Goal: Check status: Check status

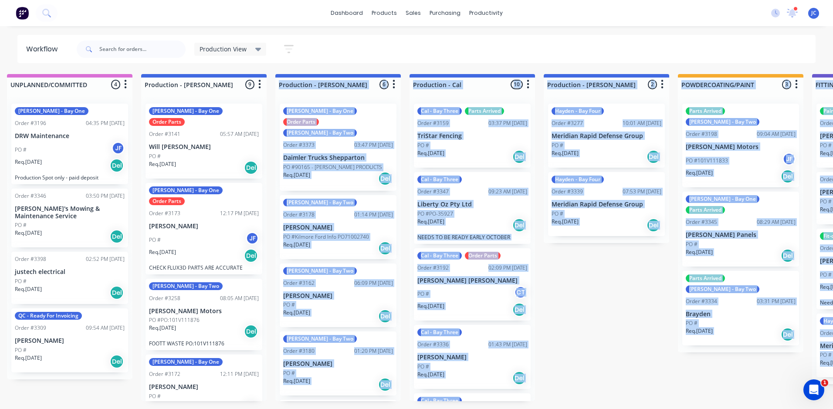
click at [115, 357] on html "dashboard products sales purchasing productivity dashboard products Product Cat…" at bounding box center [404, 178] width 833 height 357
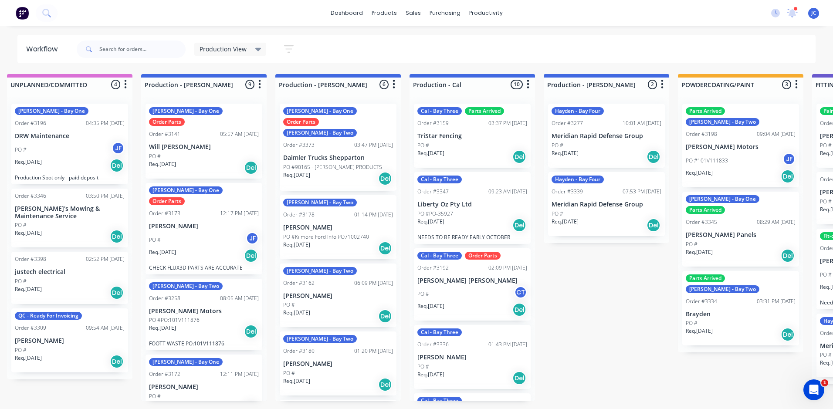
click at [102, 401] on div "UNPLANNED/COMMITTED 4 Summaries Total order value Invoiced to date To be invoic…" at bounding box center [835, 237] width 1706 height 327
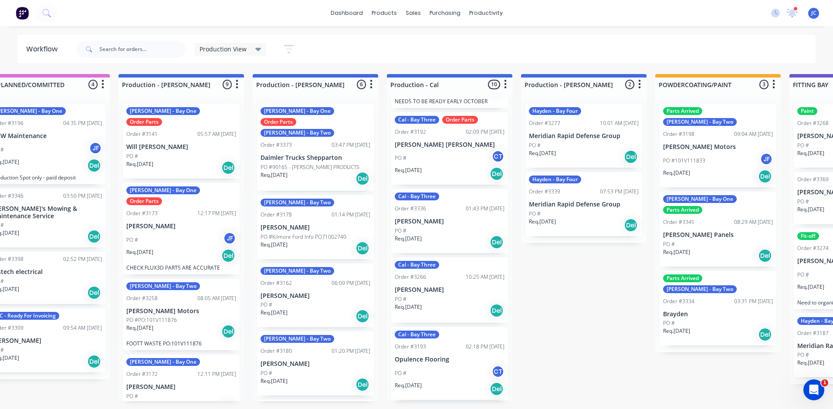
scroll to position [0, 32]
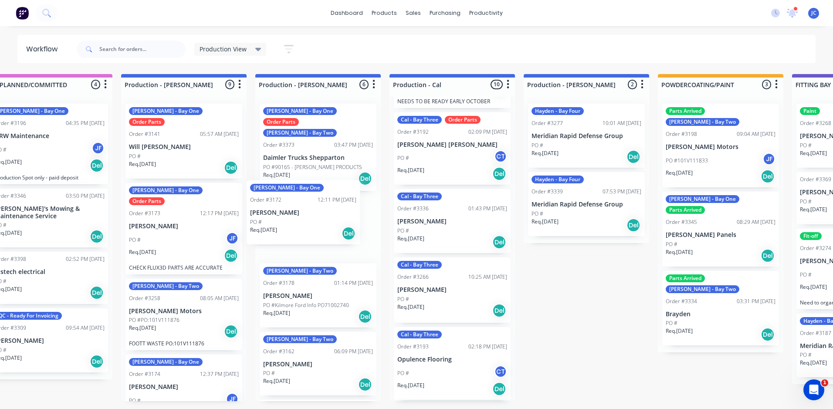
drag, startPoint x: 184, startPoint y: 369, endPoint x: 319, endPoint y: 213, distance: 205.8
click at [316, 213] on div "UNPLANNED/COMMITTED 4 Summaries Total order value Invoiced to date To be invoic…" at bounding box center [815, 237] width 1706 height 327
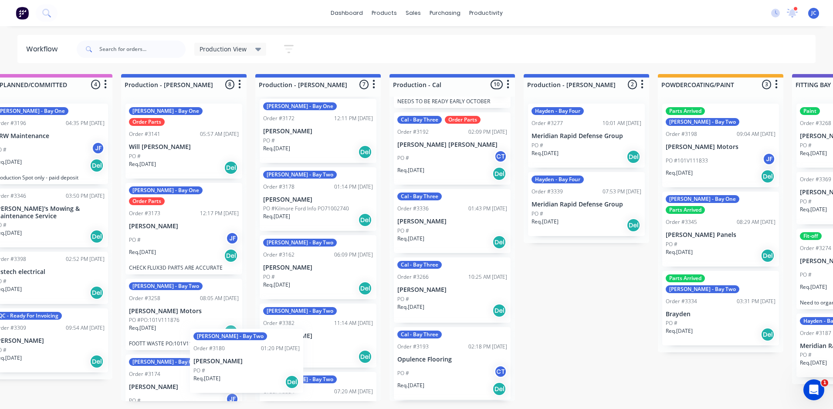
scroll to position [3, 0]
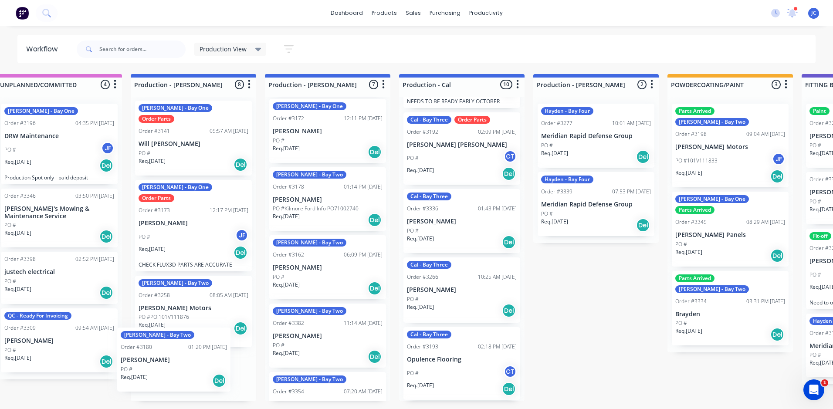
drag, startPoint x: 302, startPoint y: 347, endPoint x: 156, endPoint y: 374, distance: 147.9
click at [156, 374] on div "UNPLANNED/COMMITTED 4 Summaries Total order value Invoiced to date To be invoic…" at bounding box center [824, 237] width 1706 height 327
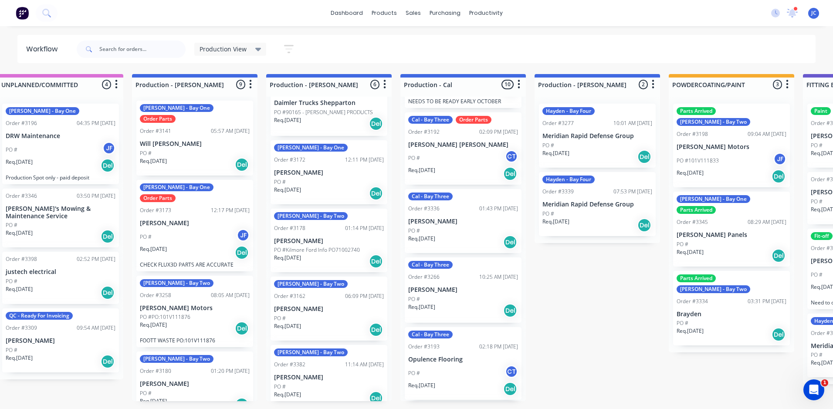
scroll to position [0, 0]
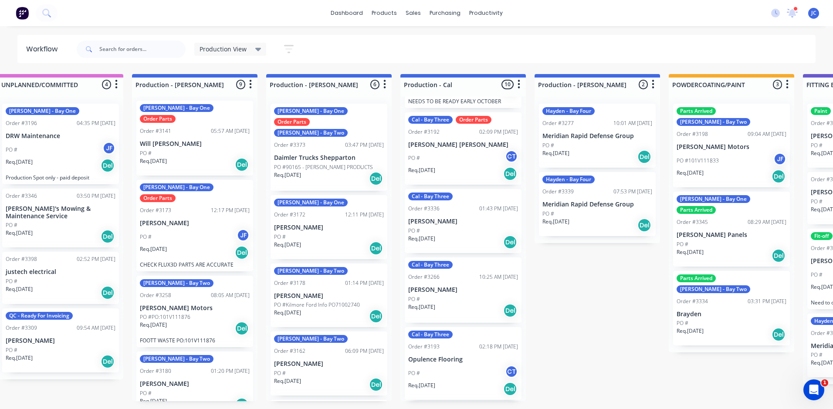
click at [327, 233] on div "PO #" at bounding box center [329, 237] width 110 height 8
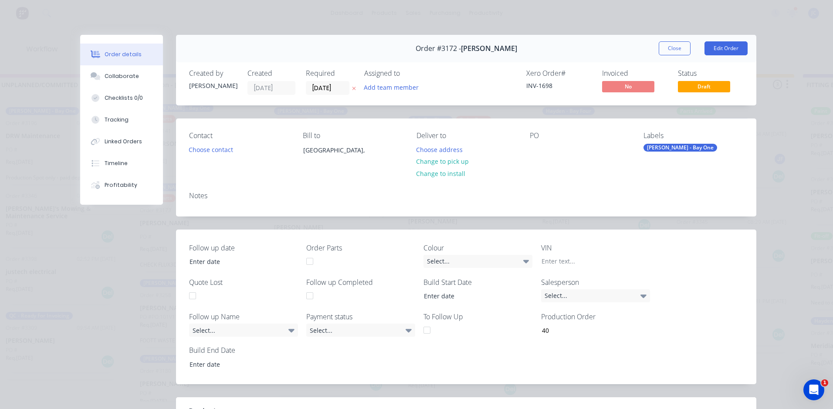
click at [670, 151] on div "[PERSON_NAME] - Bay One" at bounding box center [681, 148] width 74 height 8
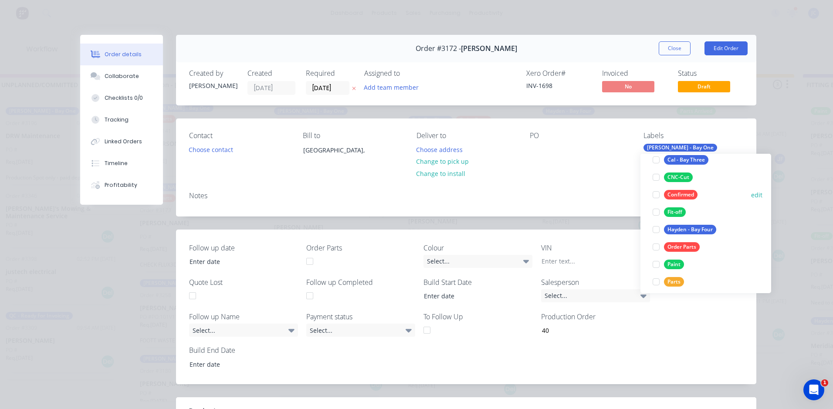
scroll to position [131, 0]
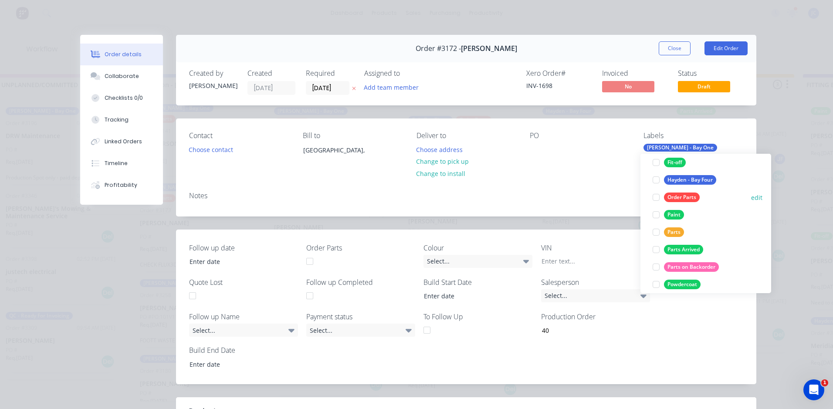
click at [654, 197] on div at bounding box center [656, 197] width 17 height 17
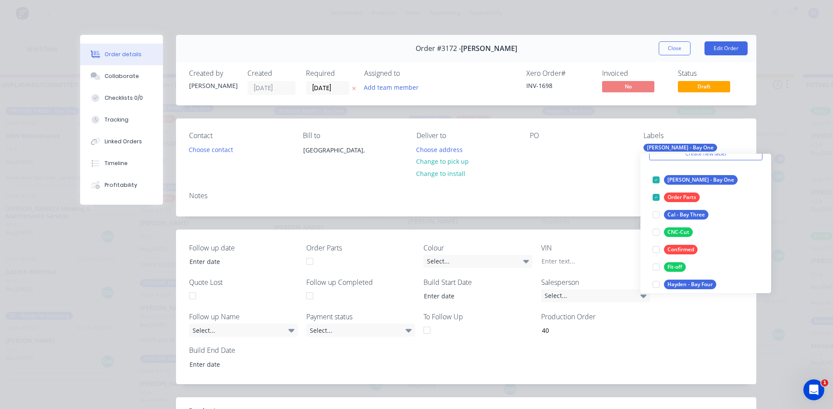
click at [615, 185] on div "Notes" at bounding box center [466, 201] width 581 height 32
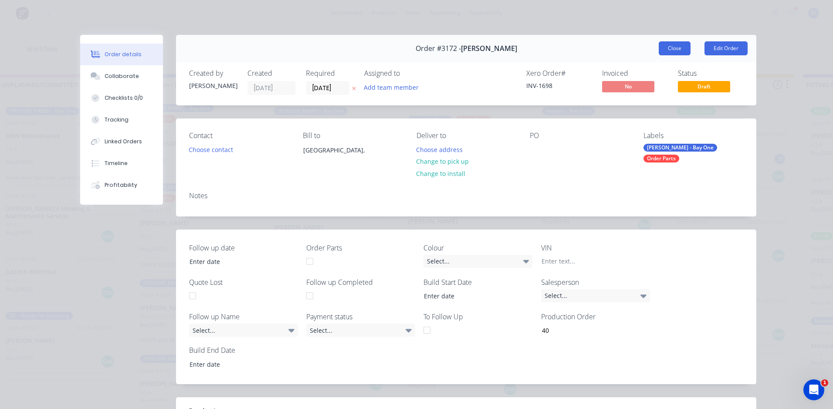
click at [669, 48] on button "Close" at bounding box center [675, 48] width 32 height 14
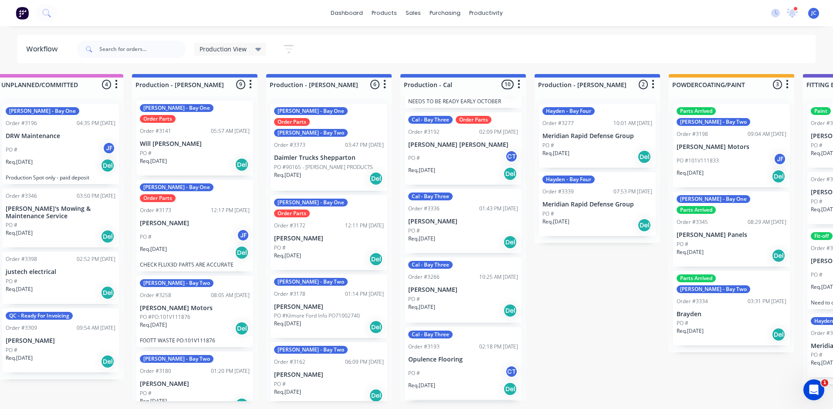
click at [339, 244] on div "PO #" at bounding box center [329, 248] width 110 height 8
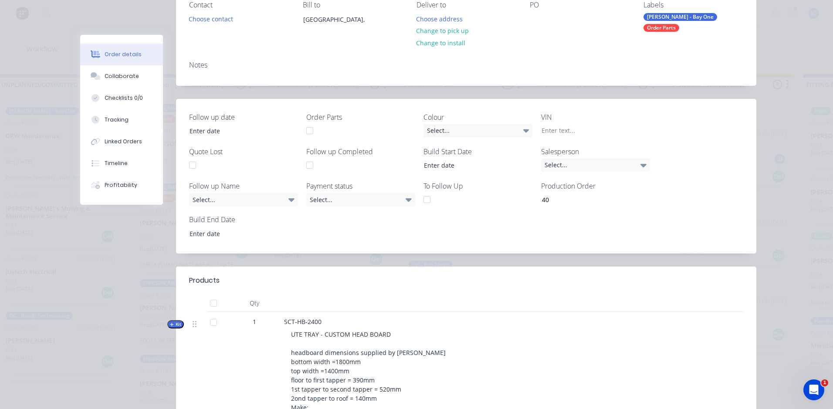
scroll to position [0, 0]
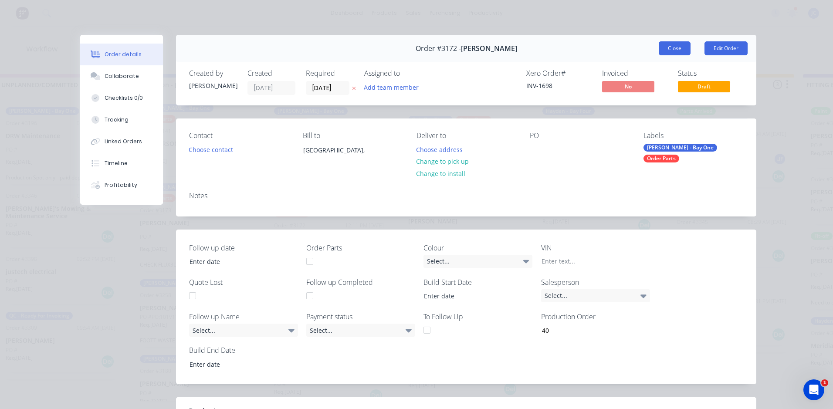
click at [675, 49] on button "Close" at bounding box center [675, 48] width 32 height 14
